Goal: Contribute content: Add original content to the website for others to see

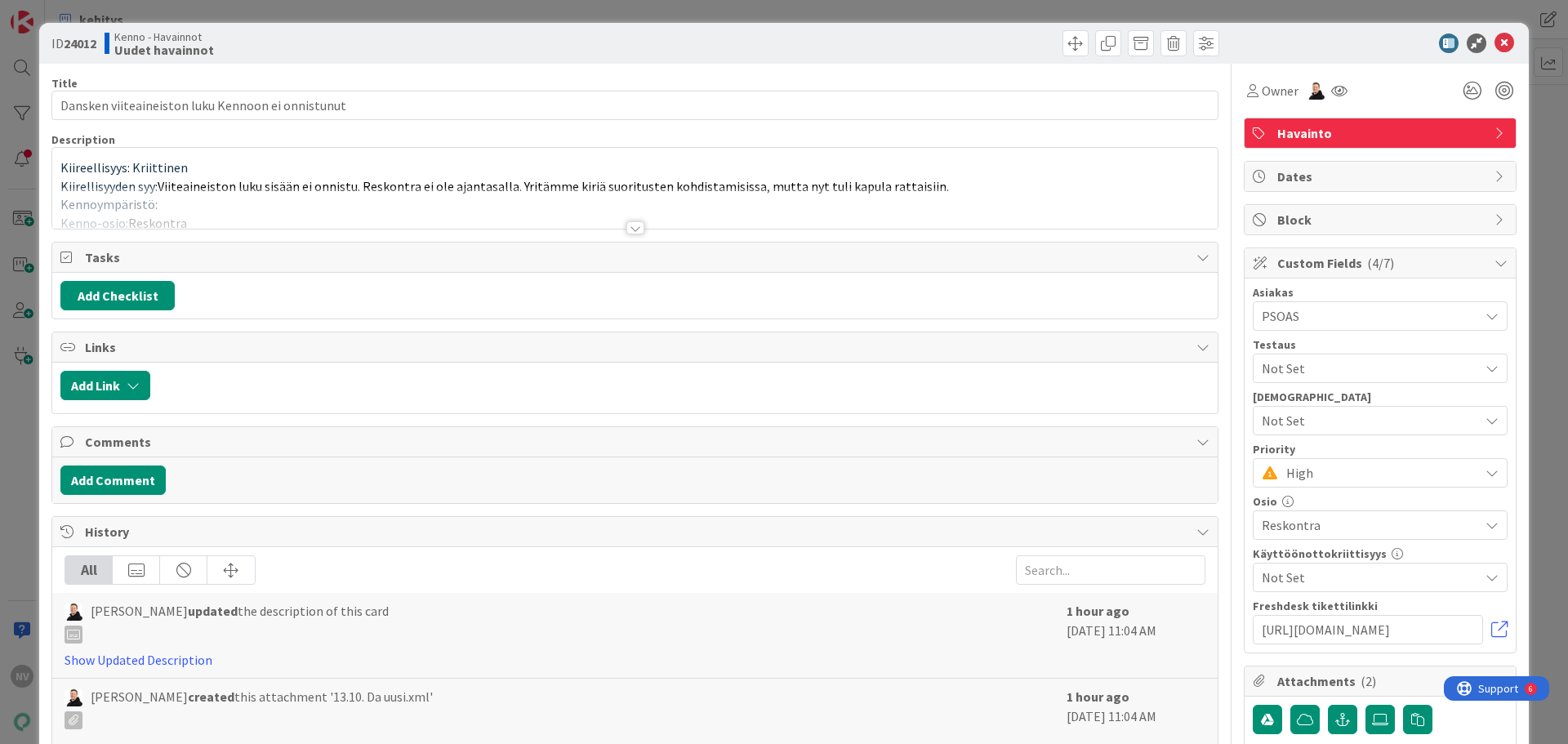
click at [627, 226] on div at bounding box center [635, 227] width 18 height 13
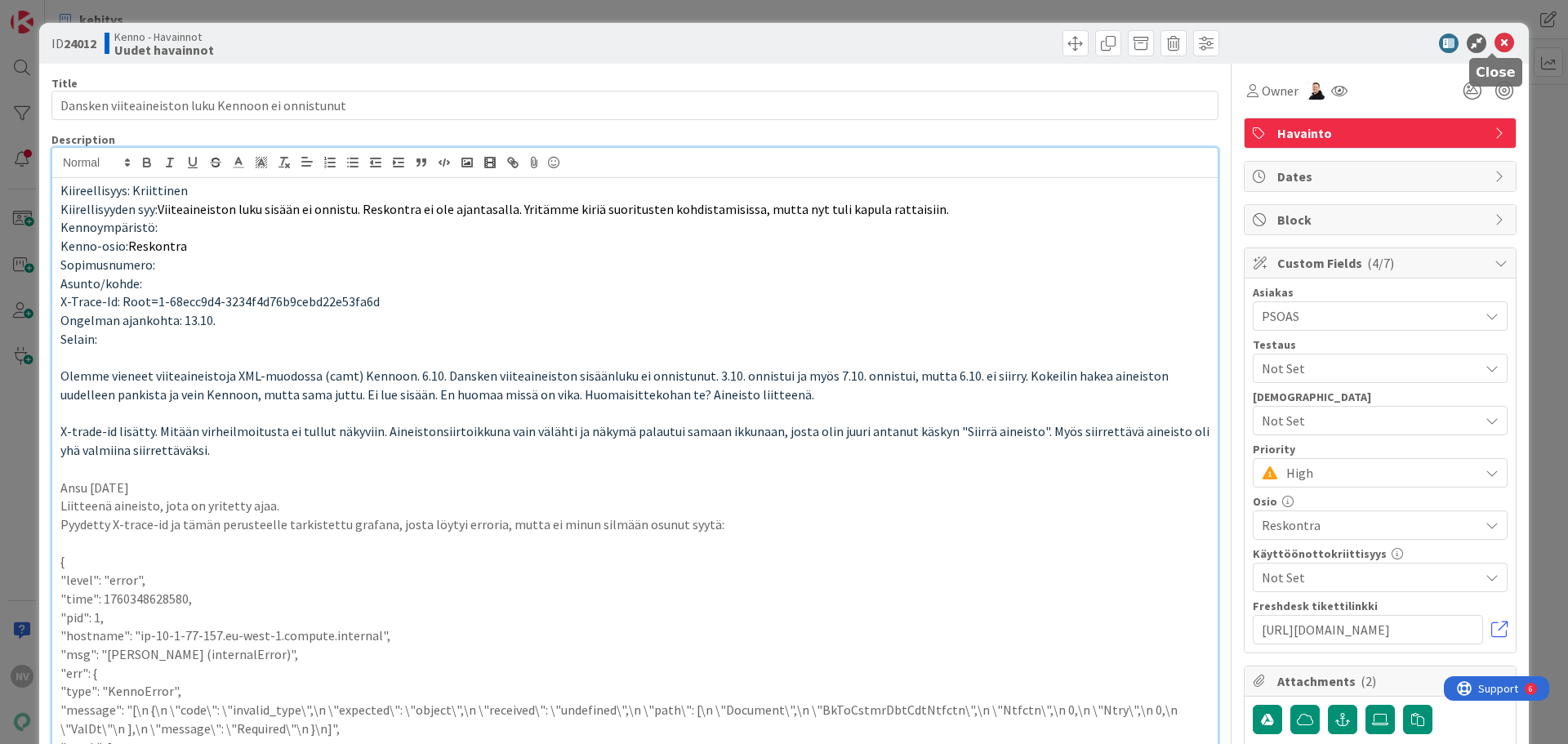
click at [1494, 40] on icon at bounding box center [1504, 43] width 20 height 20
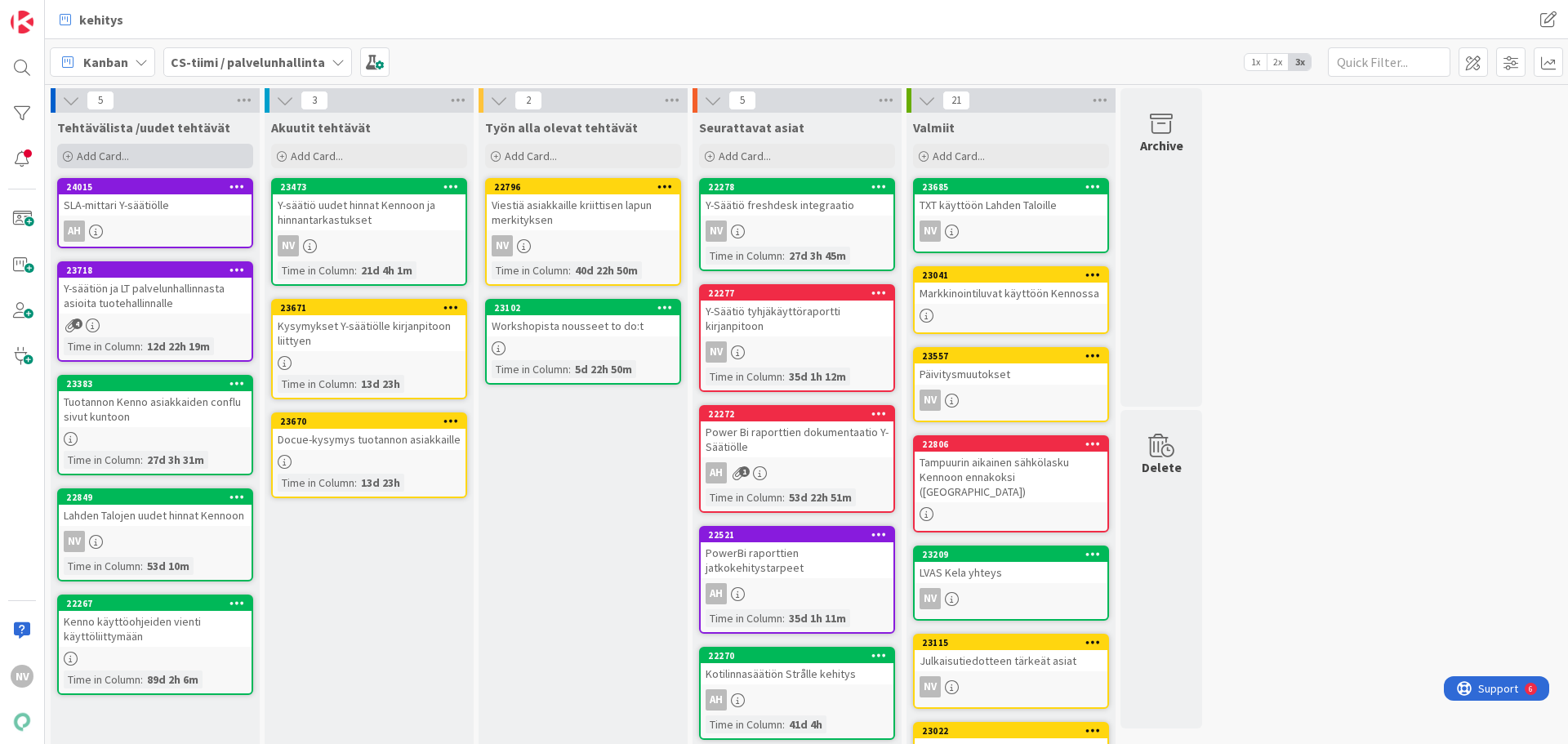
click at [105, 151] on span "Add Card..." at bounding box center [103, 155] width 52 height 15
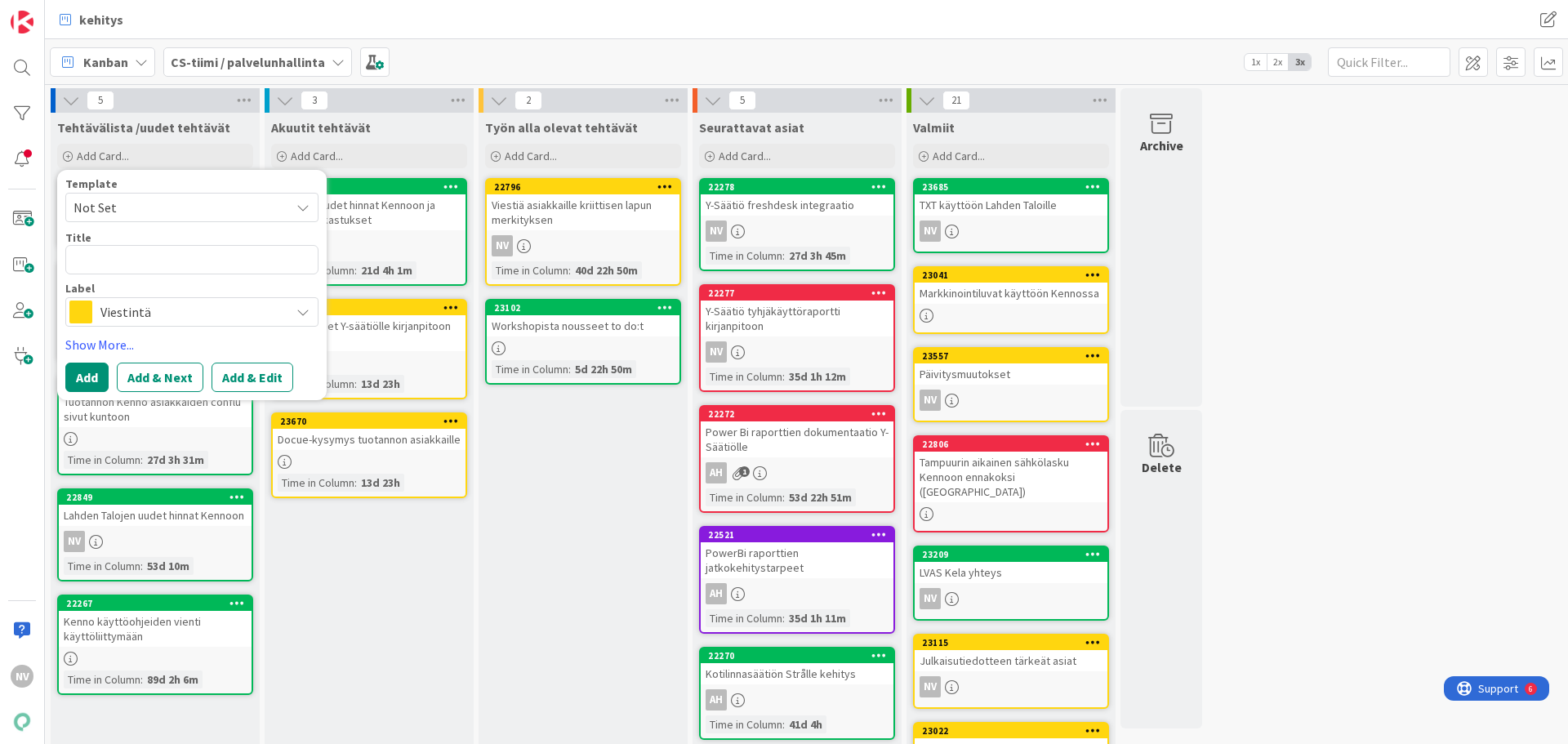
click at [263, 308] on span "Viestintä" at bounding box center [190, 312] width 181 height 23
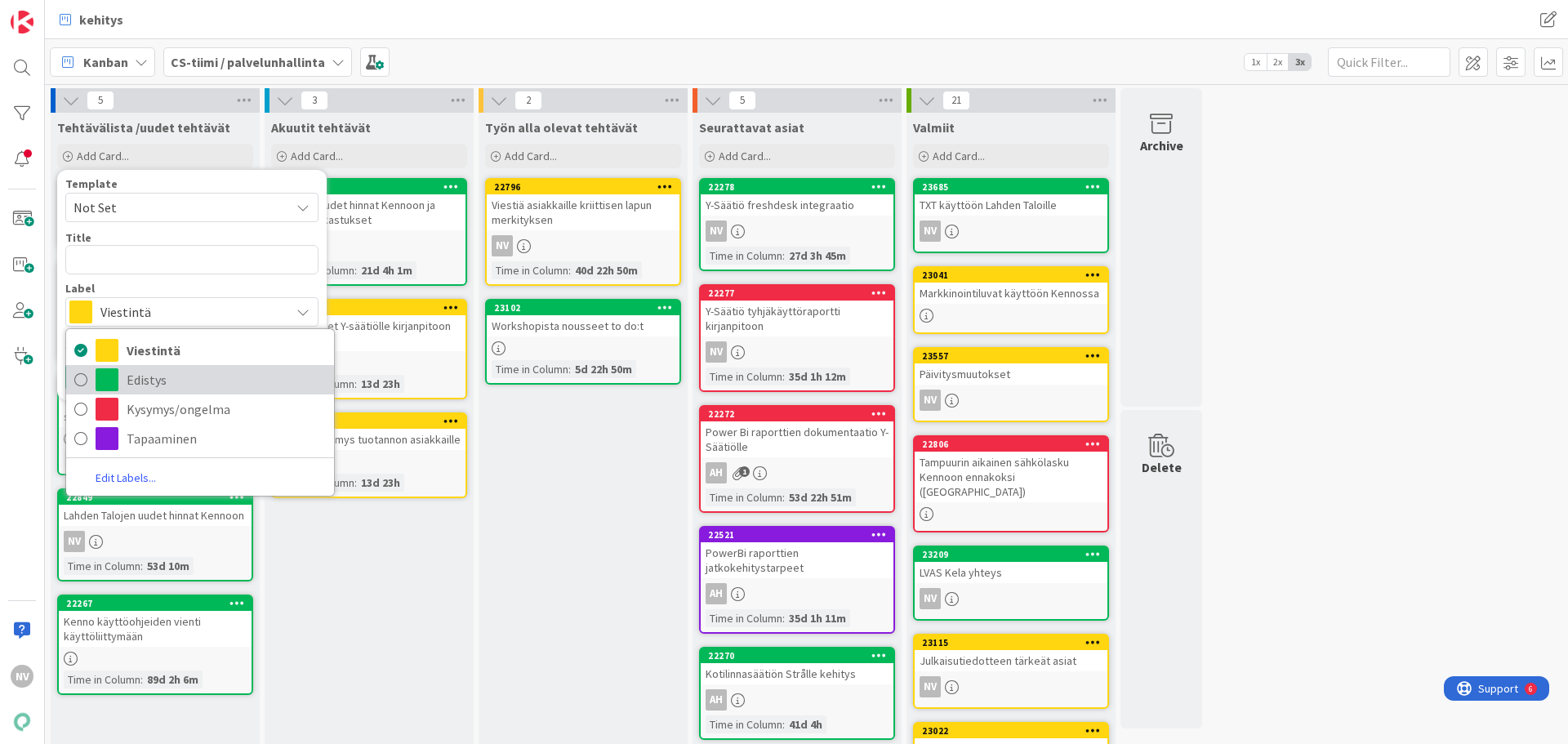
click at [205, 379] on span "Edistys" at bounding box center [226, 380] width 199 height 25
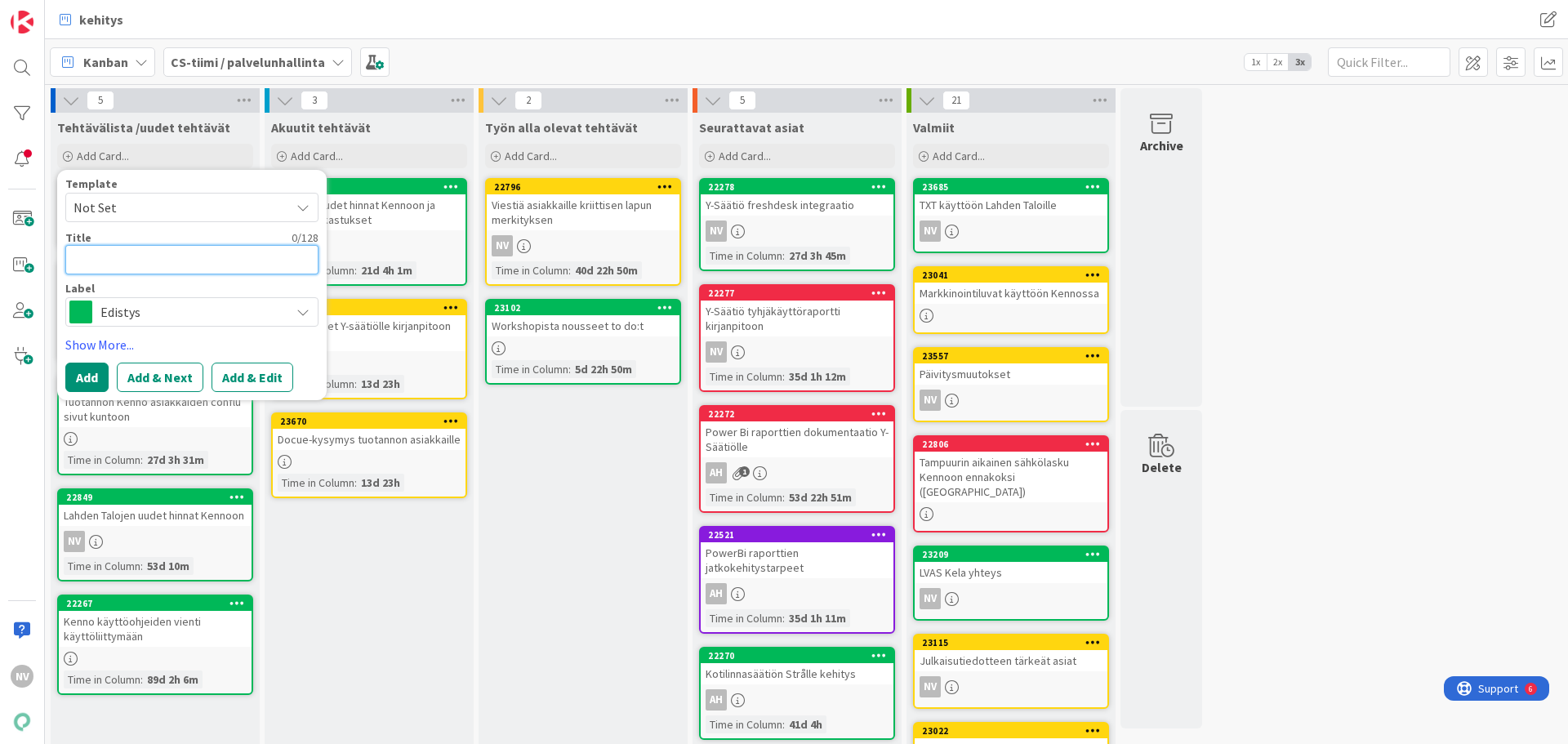
click at [143, 266] on textarea at bounding box center [191, 260] width 253 height 29
type textarea "x"
type textarea "I"
type textarea "x"
type textarea "Il"
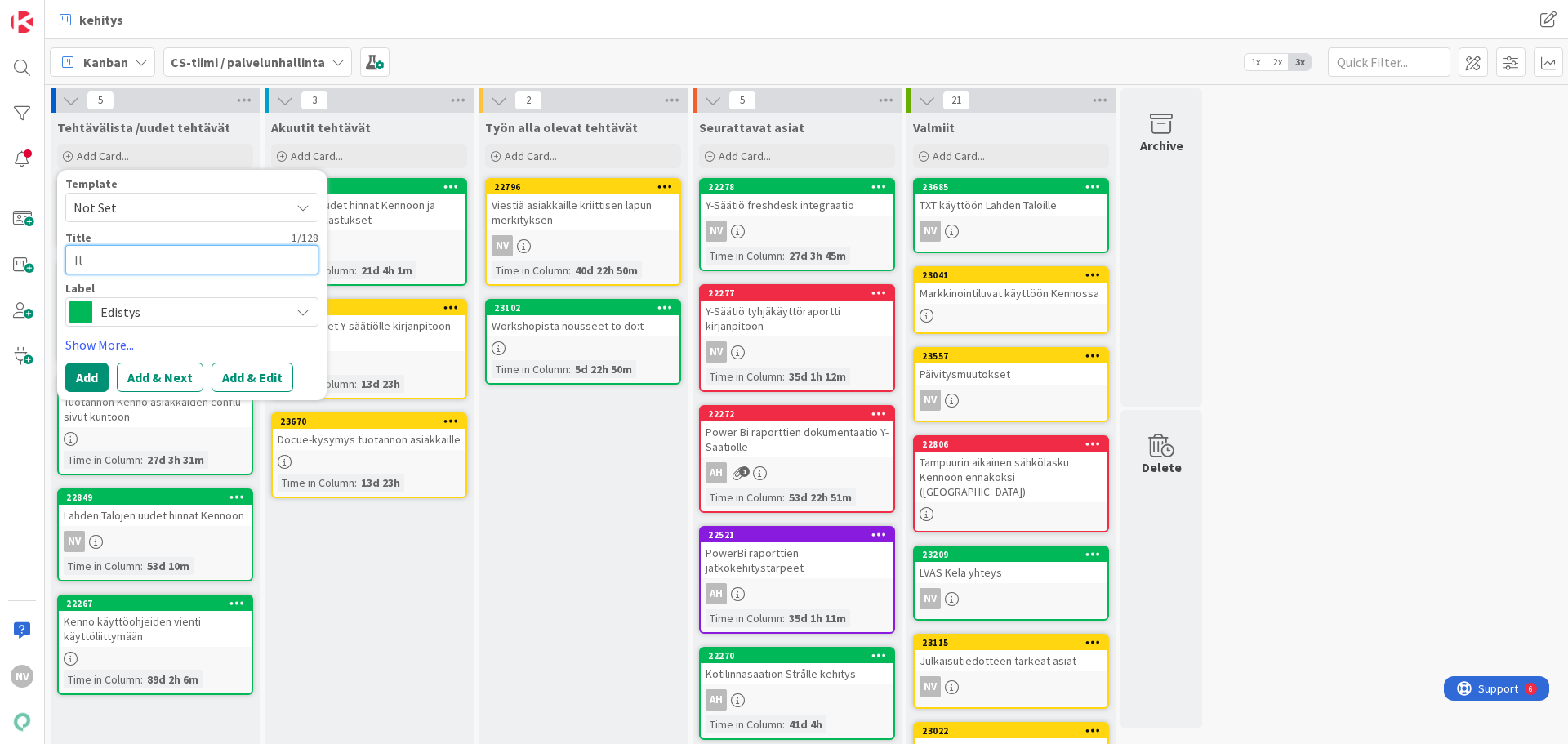
type textarea "x"
type textarea "Ilm"
type textarea "x"
type textarea "Ilmo"
type textarea "x"
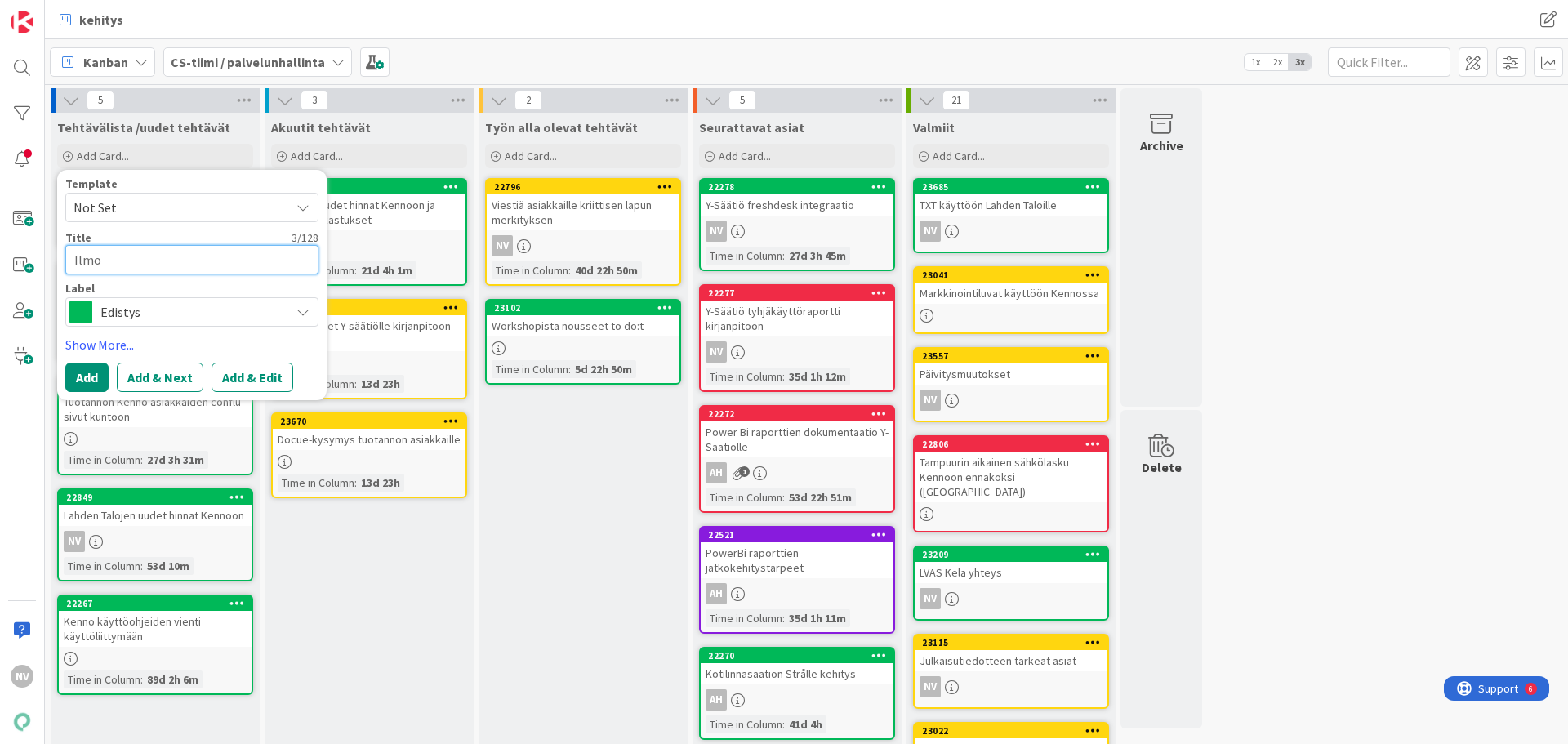
type textarea "Ilmoi"
type textarea "x"
type textarea "Ilmoit"
type textarea "x"
type textarea "Ilmoitt"
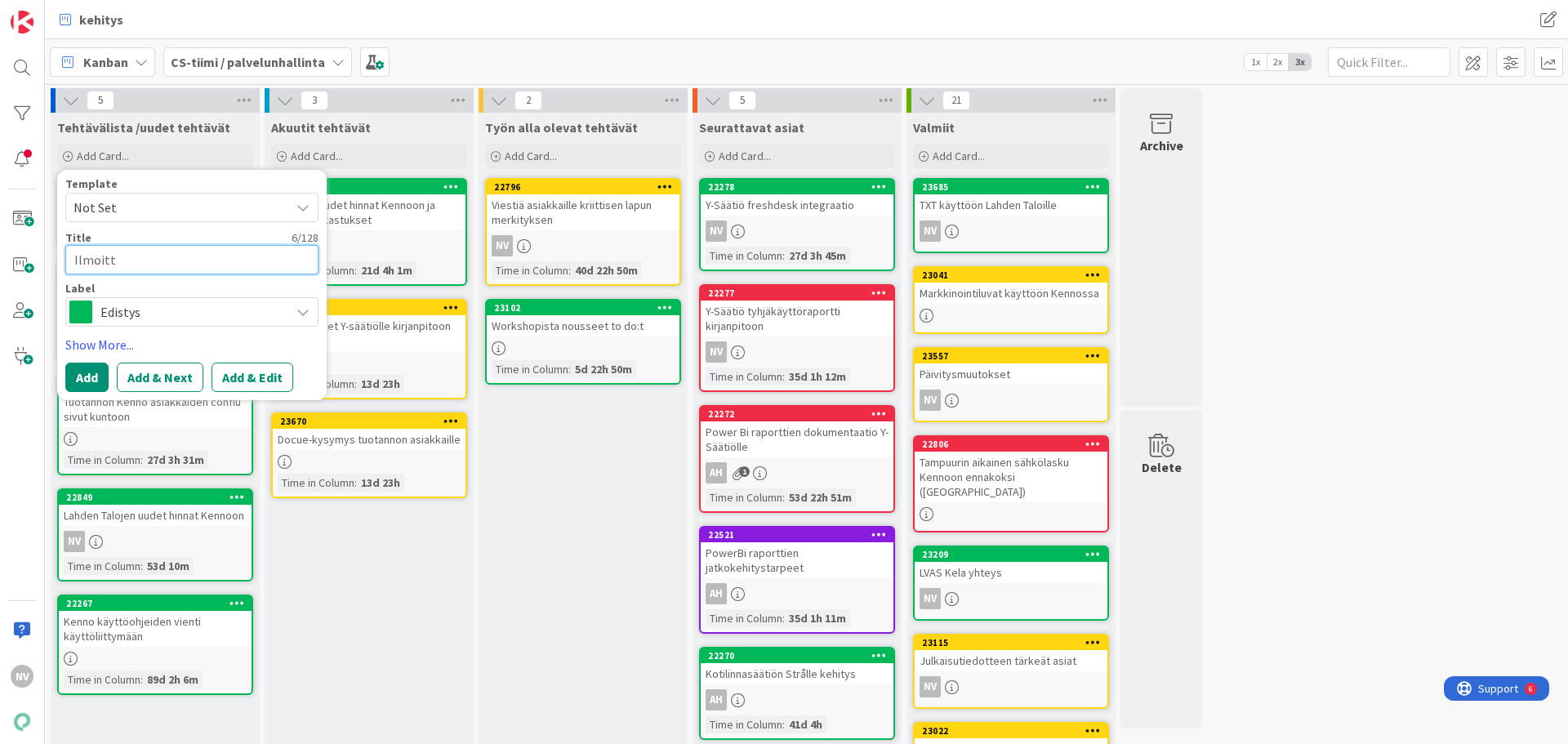
type textarea "x"
type textarea "Ilmoitta"
type textarea "x"
type textarea "Ilmoittam"
type textarea "x"
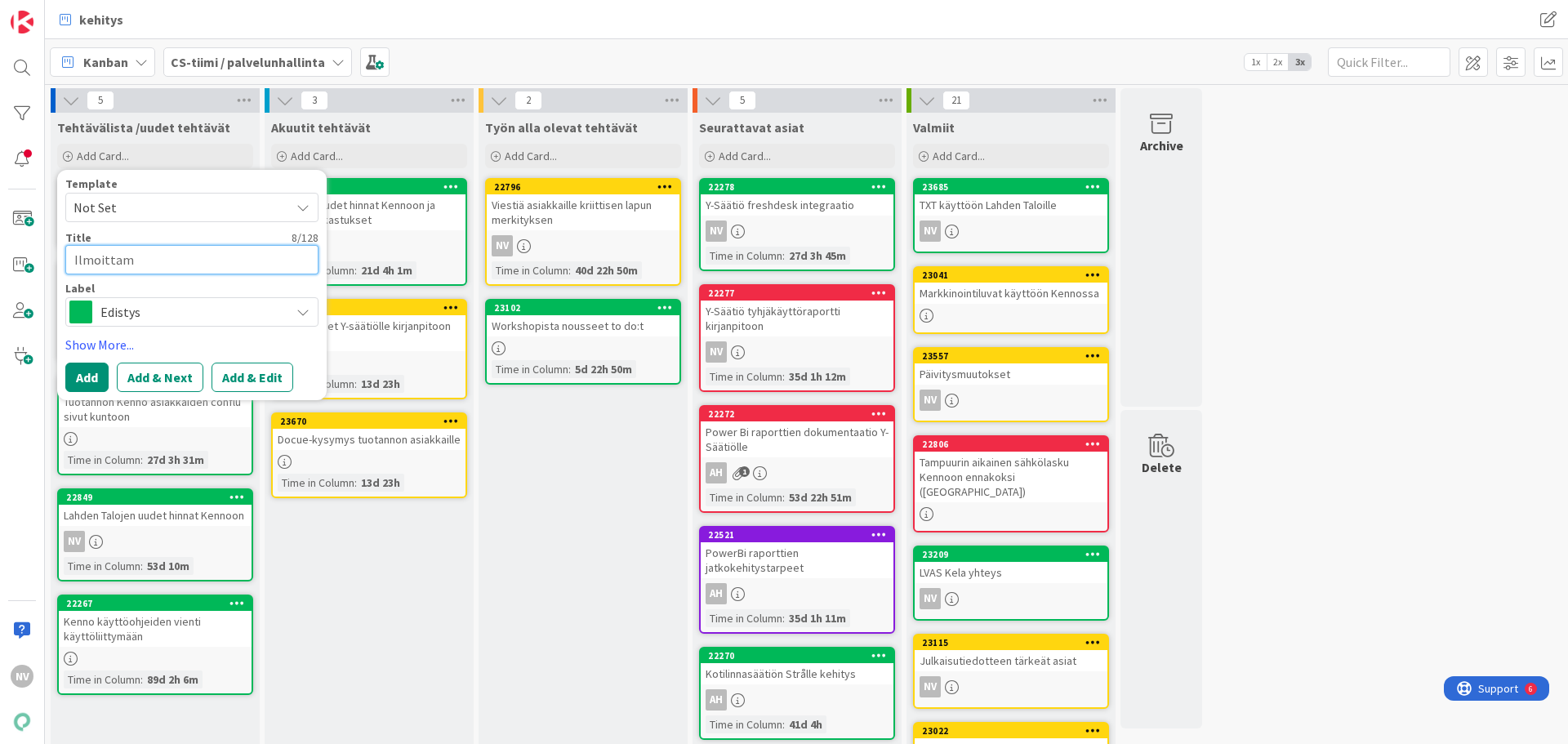
type textarea "Ilmoittami"
type textarea "x"
type textarea "Ilmoittamin"
type textarea "x"
type textarea "Ilmoittamine"
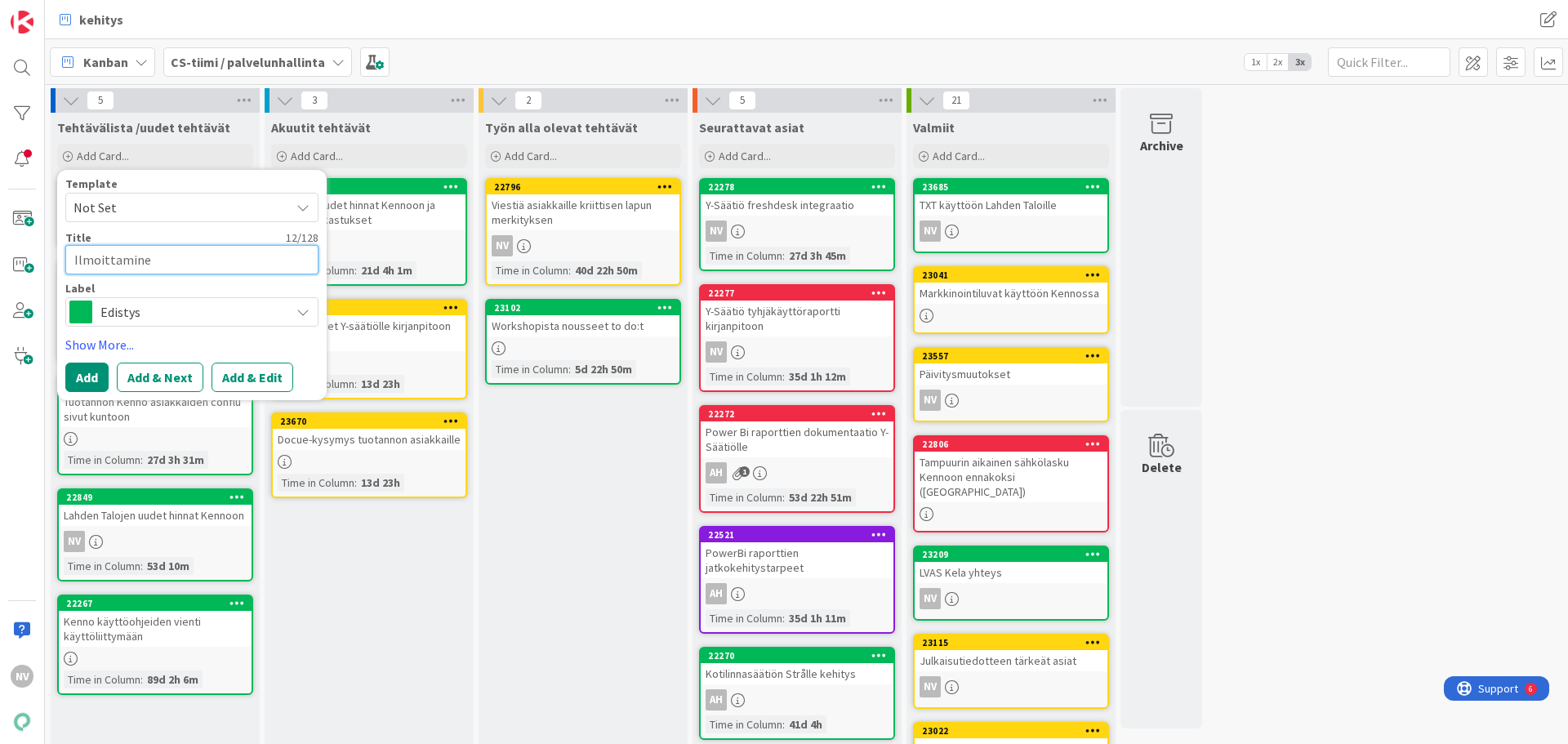
type textarea "x"
type textarea "Ilmoittaminen"
type textarea "x"
type textarea "Ilmoittaminen"
type textarea "x"
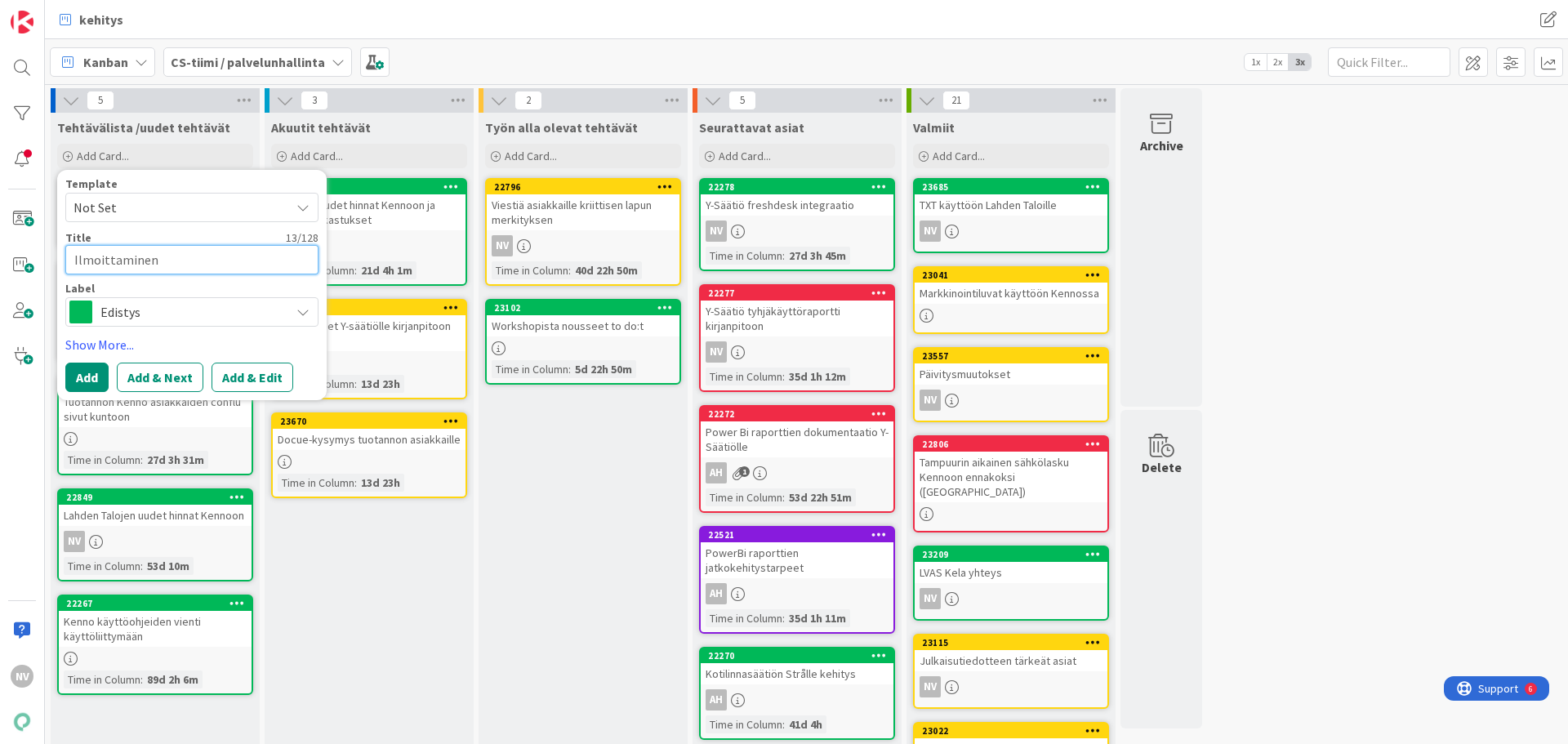
type textarea "Ilmoittaminen m"
type textarea "x"
type textarea "Ilmoittaminen mu"
type textarea "x"
type textarea "Ilmoittaminen muu"
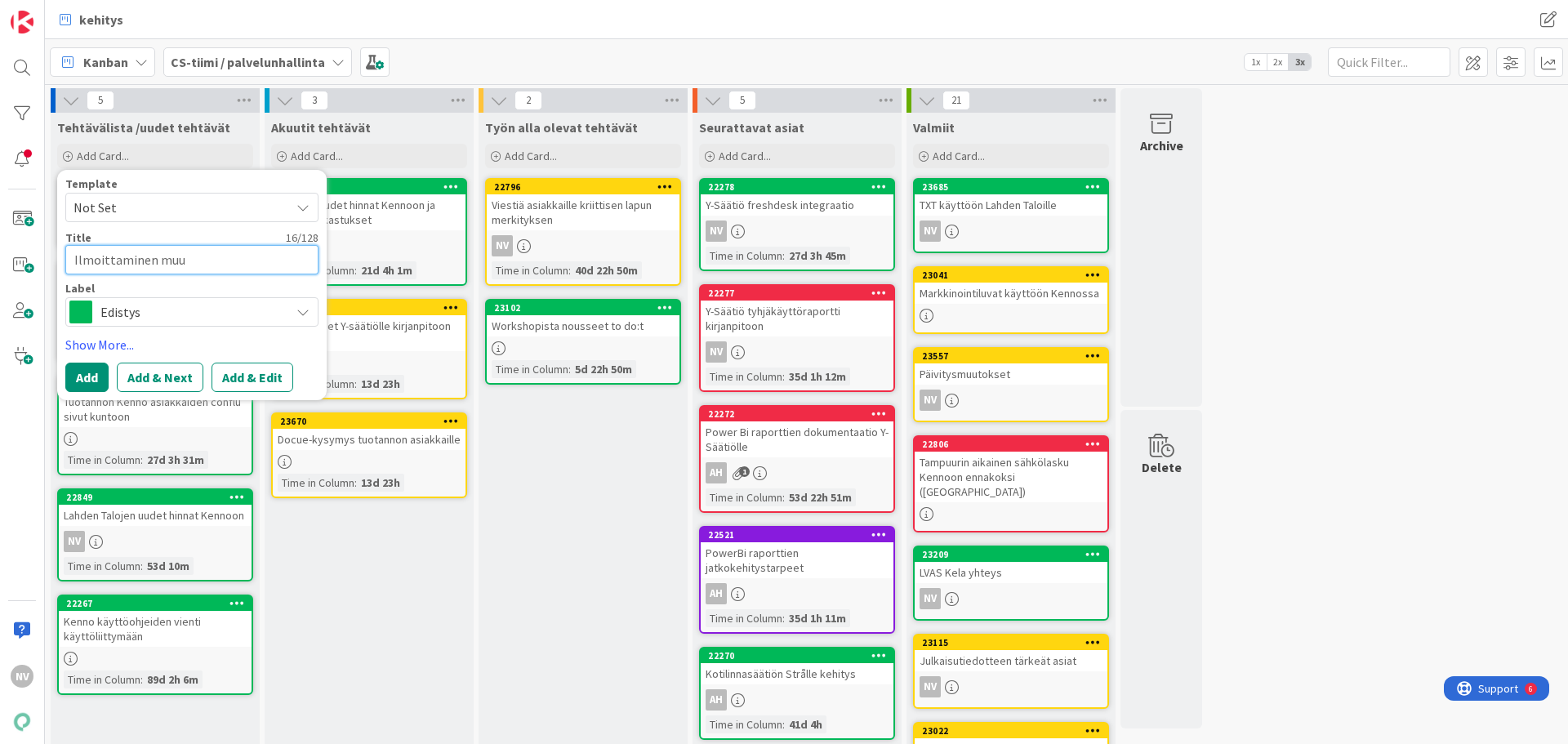
type textarea "x"
type textarea "Ilmoittaminen muut"
type textarea "x"
type textarea "Ilmoittaminen muuto"
type textarea "x"
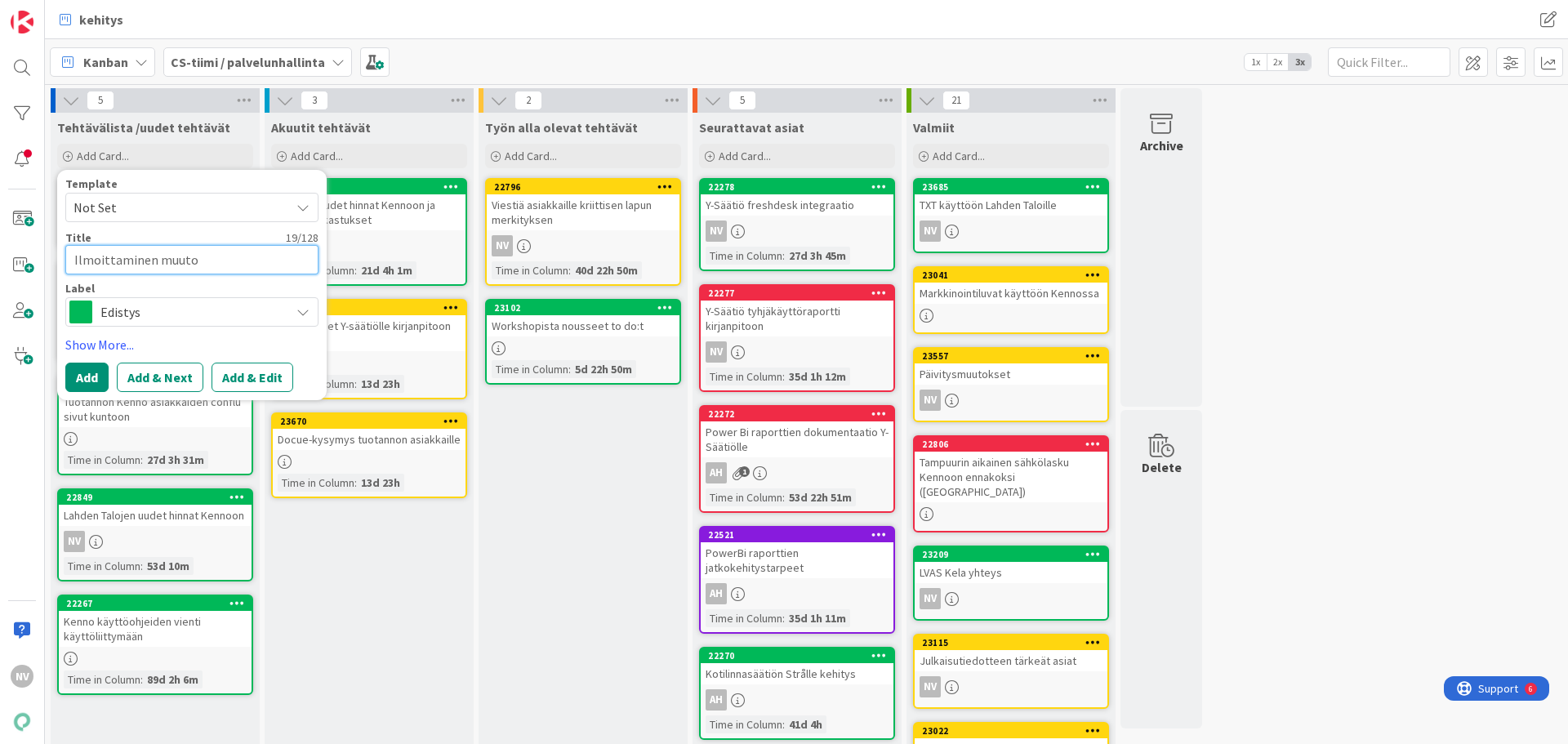
type textarea "Ilmoittaminen muutok"
type textarea "x"
type textarea "Ilmoittaminen muutoks"
type textarea "x"
type textarea "Ilmoittaminen muutoksi"
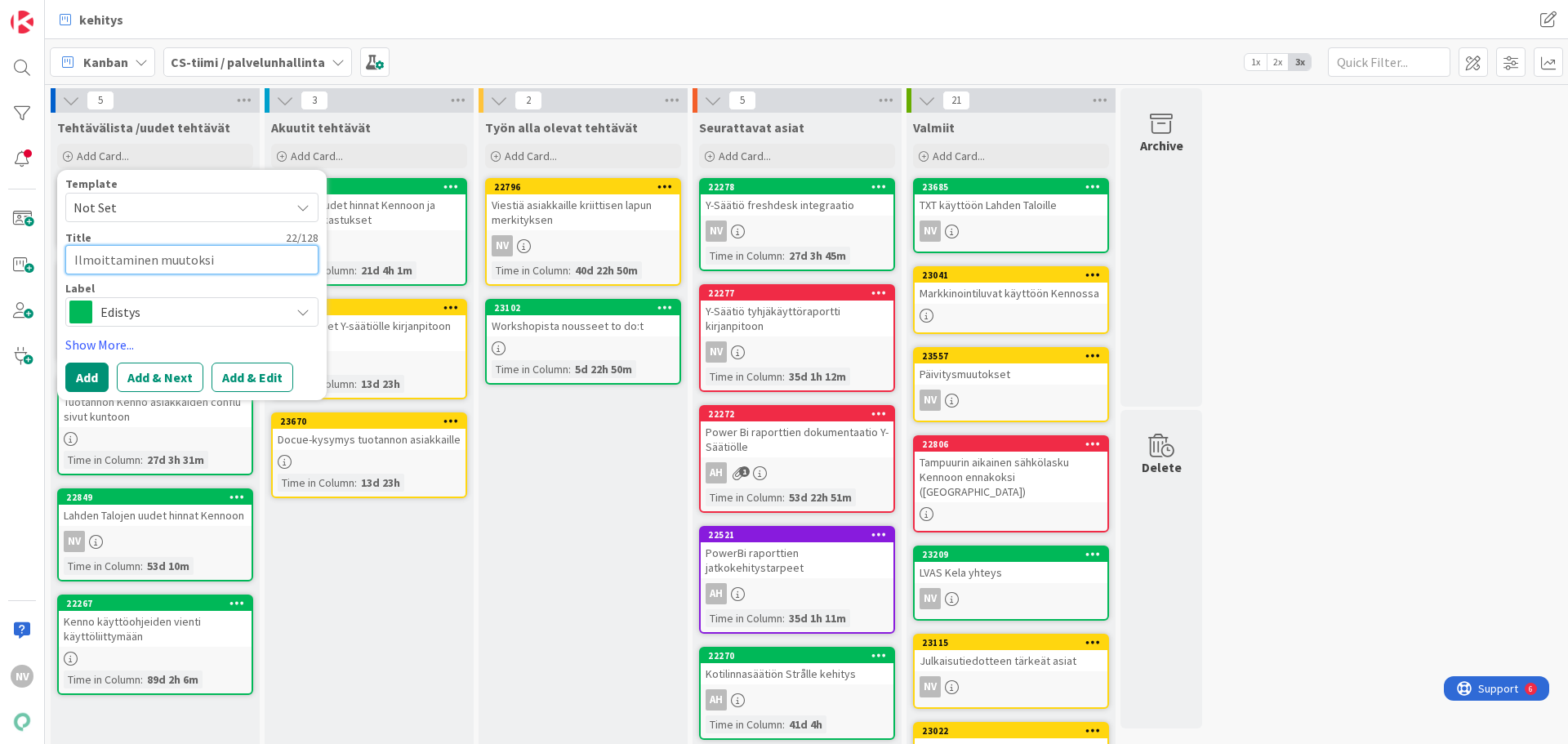
type textarea "x"
type textarea "Ilmoittaminen muutoksis"
type textarea "x"
type textarea "Ilmoittaminen muutoksist"
type textarea "x"
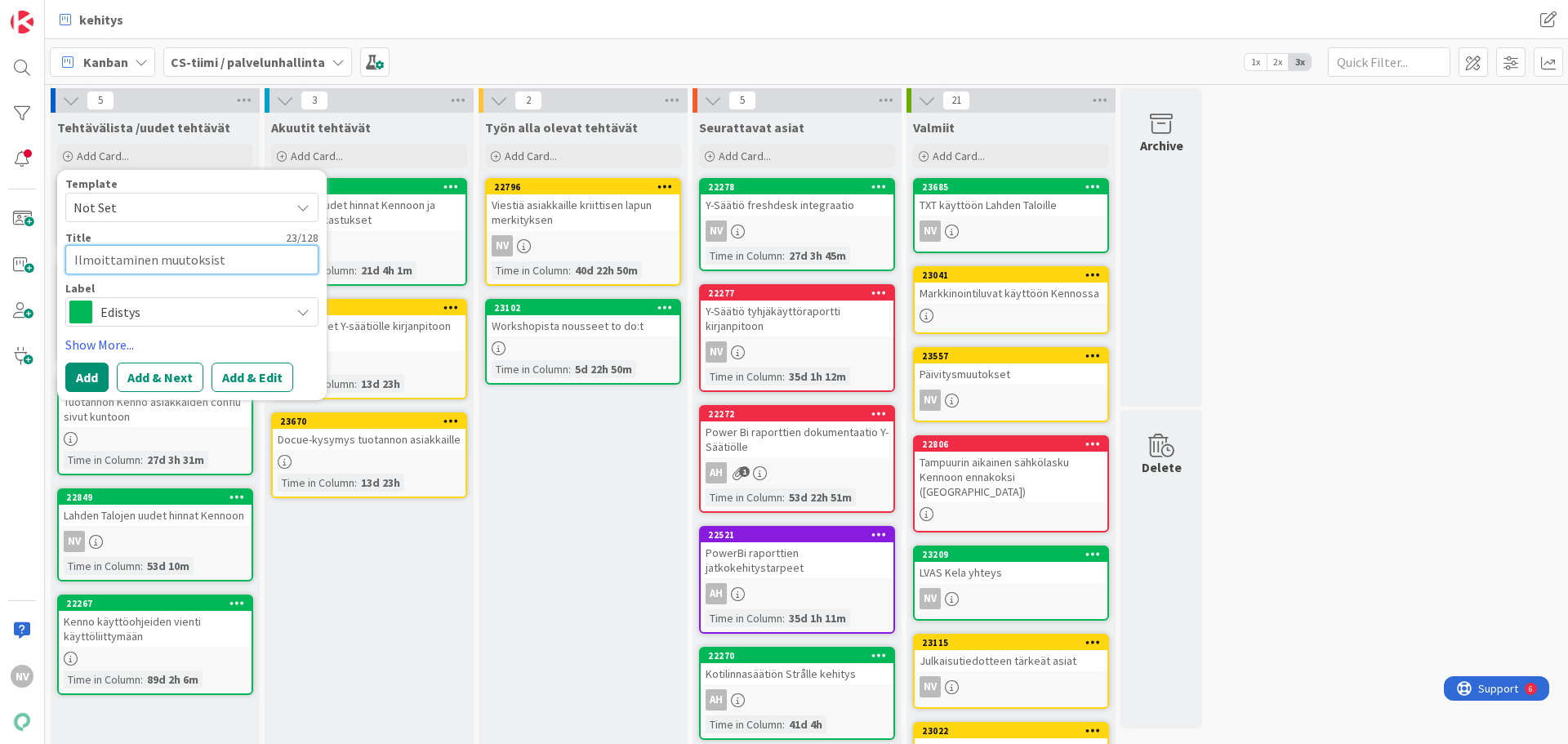
type textarea "Ilmoittaminen muutoksista"
type textarea "x"
type textarea "Ilmoittaminen muutoksista"
type textarea "x"
type textarea "Ilmoittaminen muutoksista r"
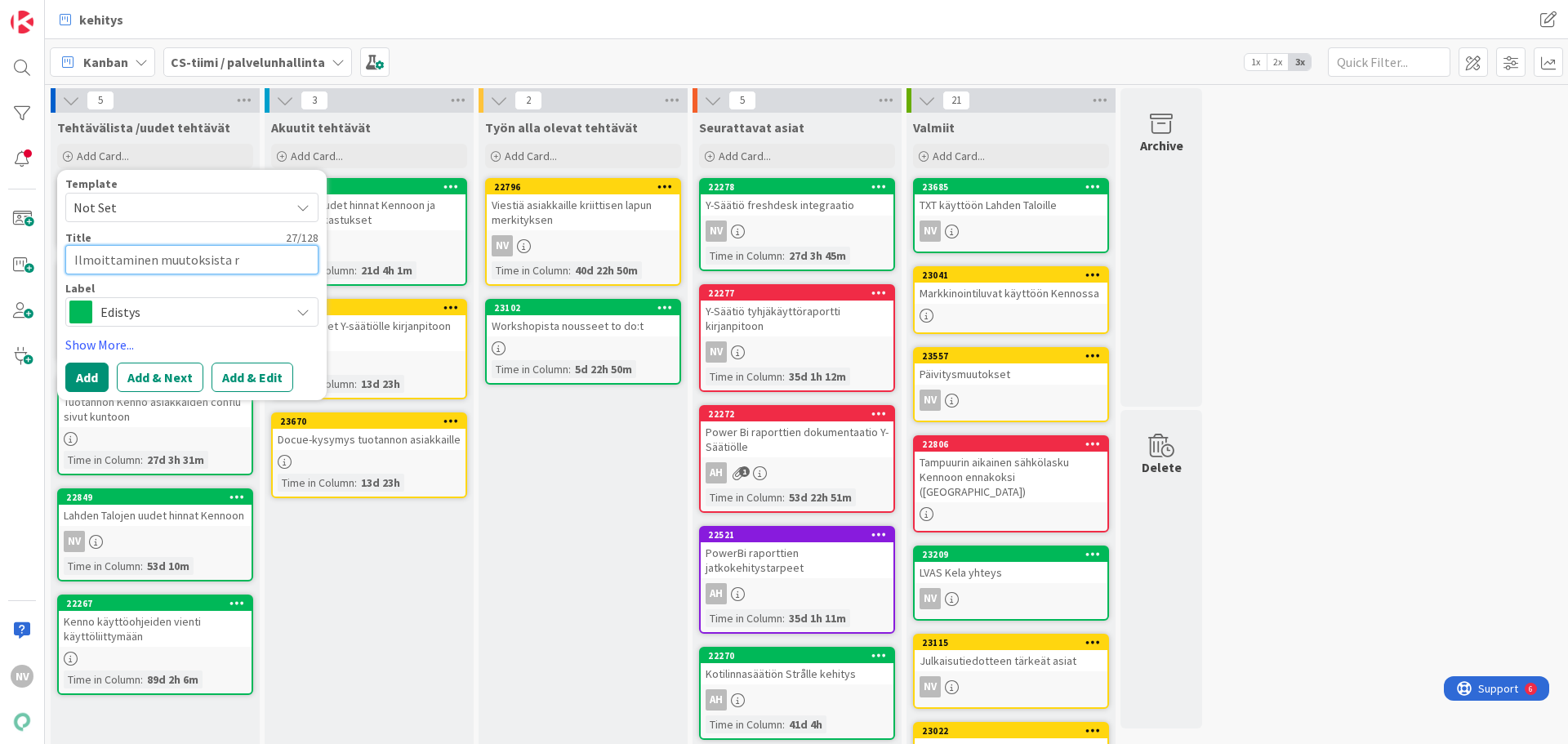
type textarea "x"
type textarea "Ilmoittaminen muutoksista ra"
type textarea "x"
type textarea "Ilmoittaminen muutoksista raj"
type textarea "x"
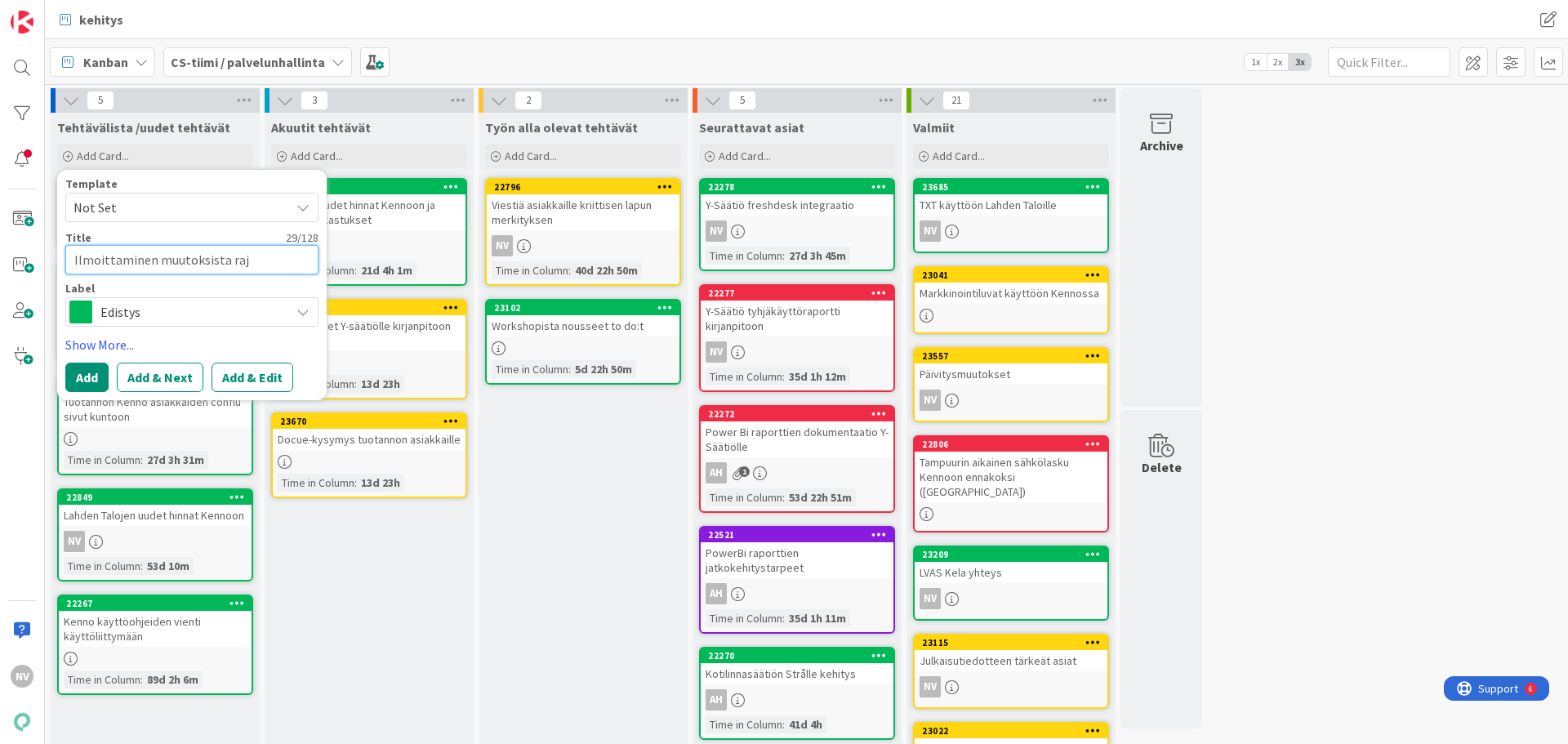
type textarea "Ilmoittaminen muutoksista raja"
type textarea "x"
type textarea "Ilmoittaminen muutoksista rajap"
type textarea "x"
type textarea "Ilmoittaminen muutoksista rajapi"
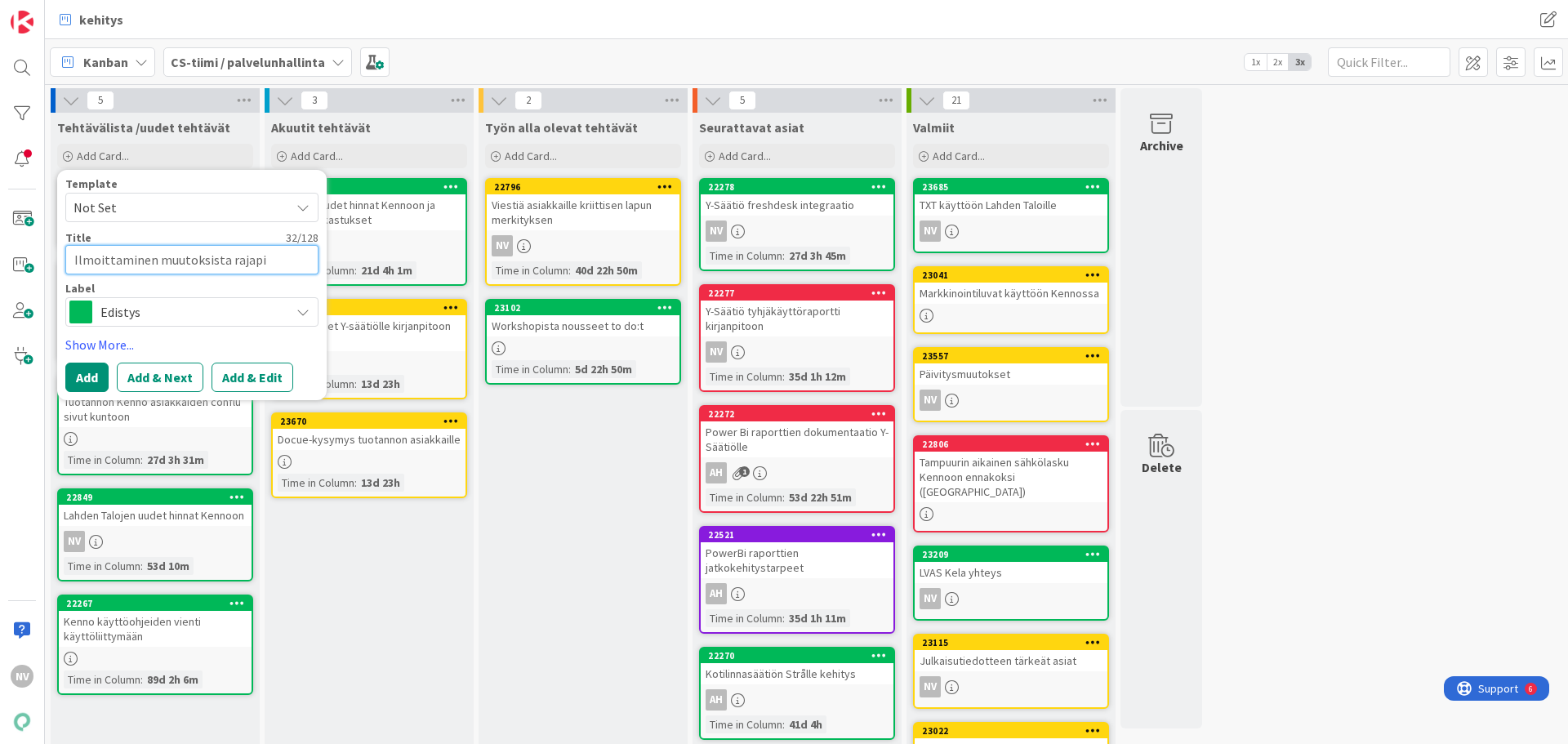
type textarea "x"
type textarea "Ilmoittaminen muutoksista rajapin"
type textarea "x"
type textarea "Ilmoittaminen muutoksista rajapinn"
type textarea "x"
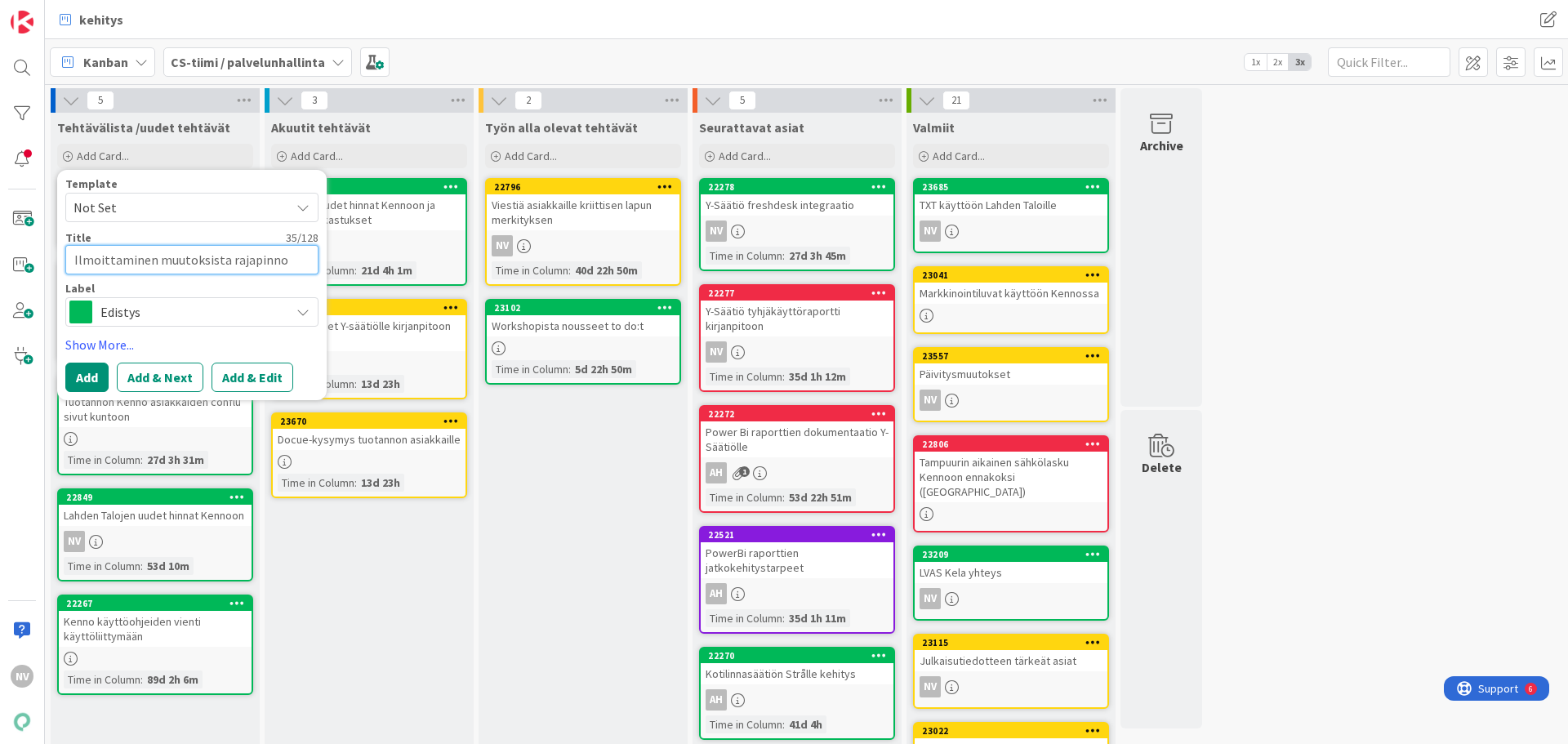
type textarea "Ilmoittaminen muutoksista rajapinnoi"
type textarea "x"
type textarea "Ilmoittaminen muutoksista rajapinnois"
type textarea "x"
type textarea "Ilmoittaminen muutoksista rajapinnoist"
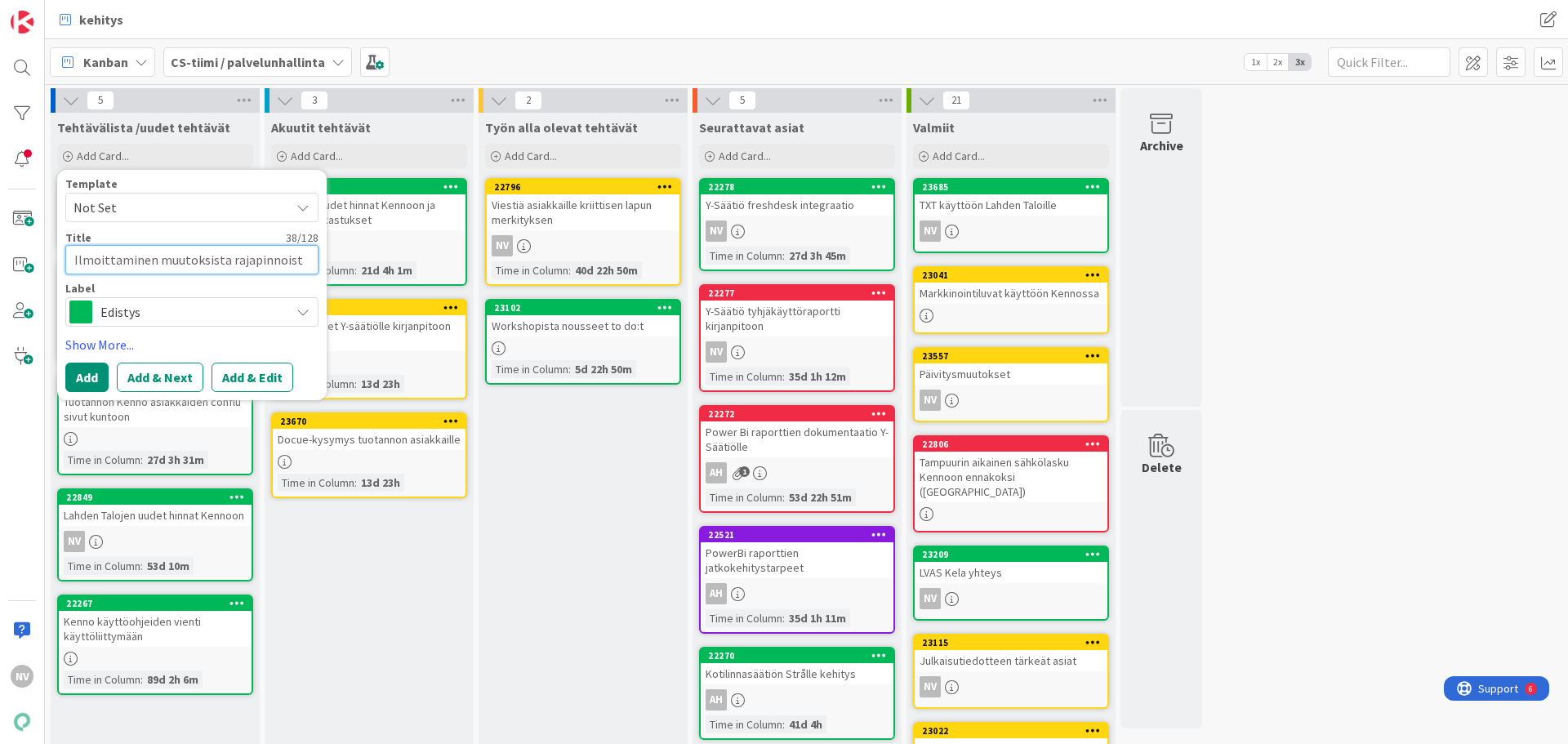
type textarea "x"
type textarea "Ilmoittaminen muutoksista rajapinnoista"
click at [244, 375] on button "Add & Edit" at bounding box center [252, 377] width 81 height 29
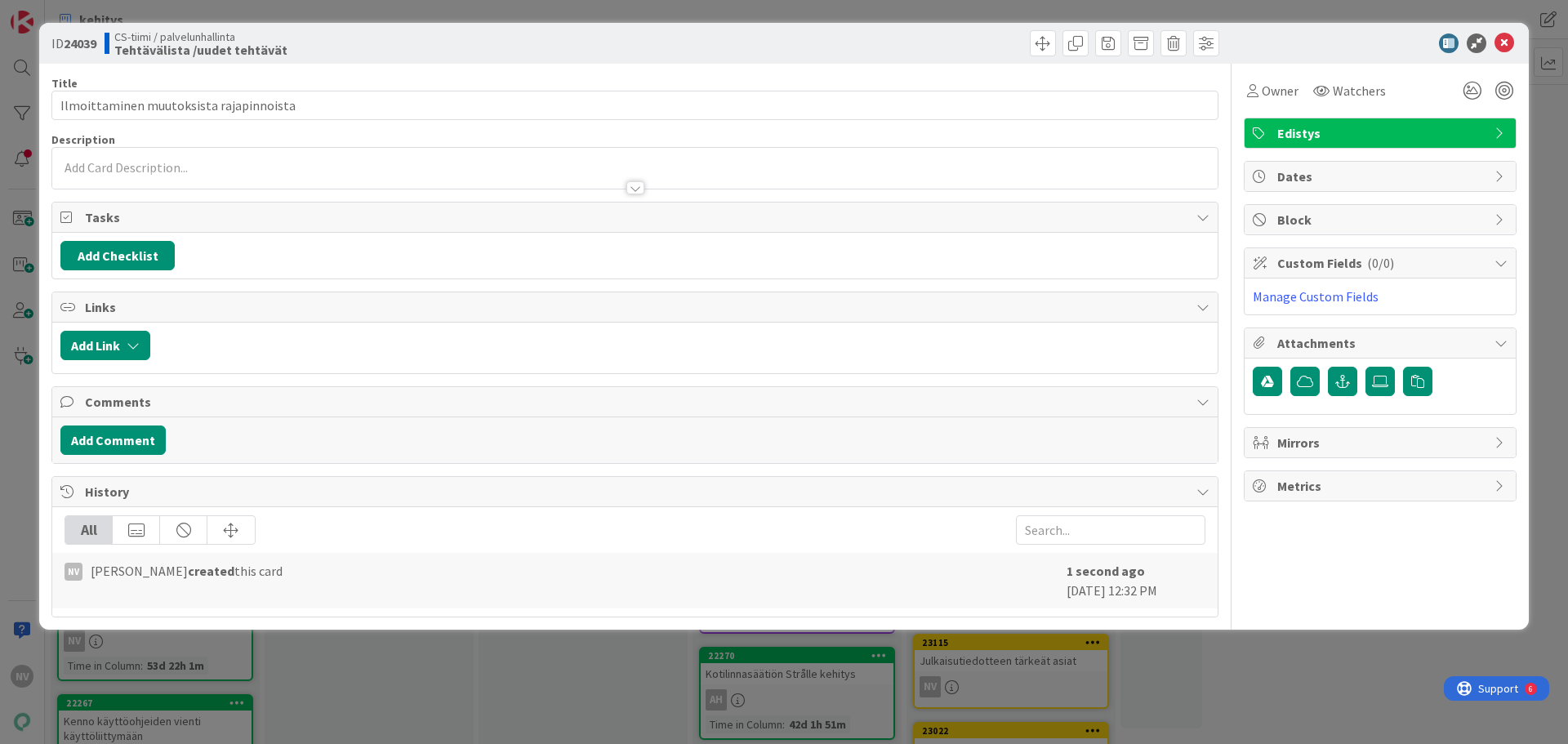
click at [636, 187] on div at bounding box center [635, 187] width 18 height 13
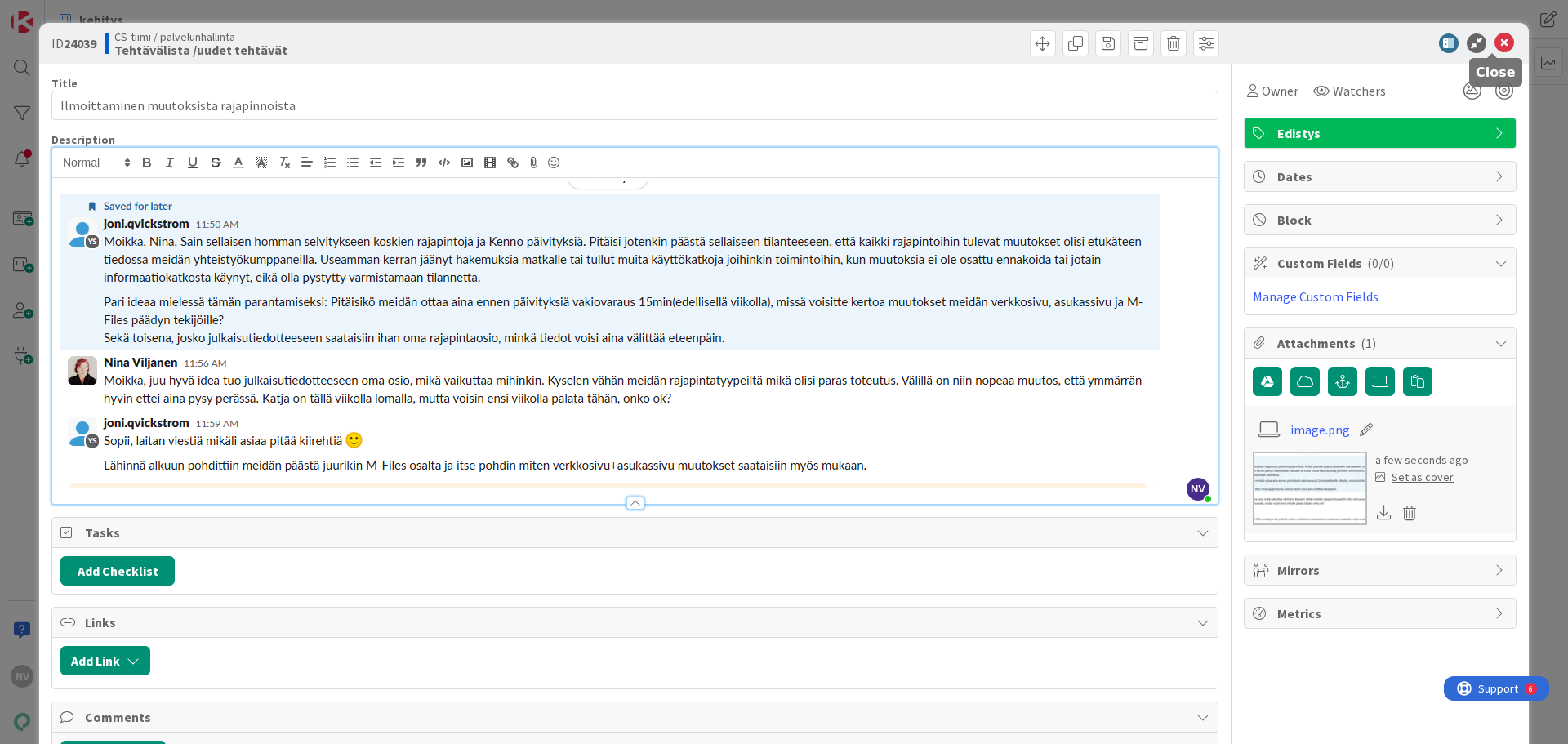
click at [1500, 41] on icon at bounding box center [1504, 43] width 20 height 20
